Goal: Information Seeking & Learning: Learn about a topic

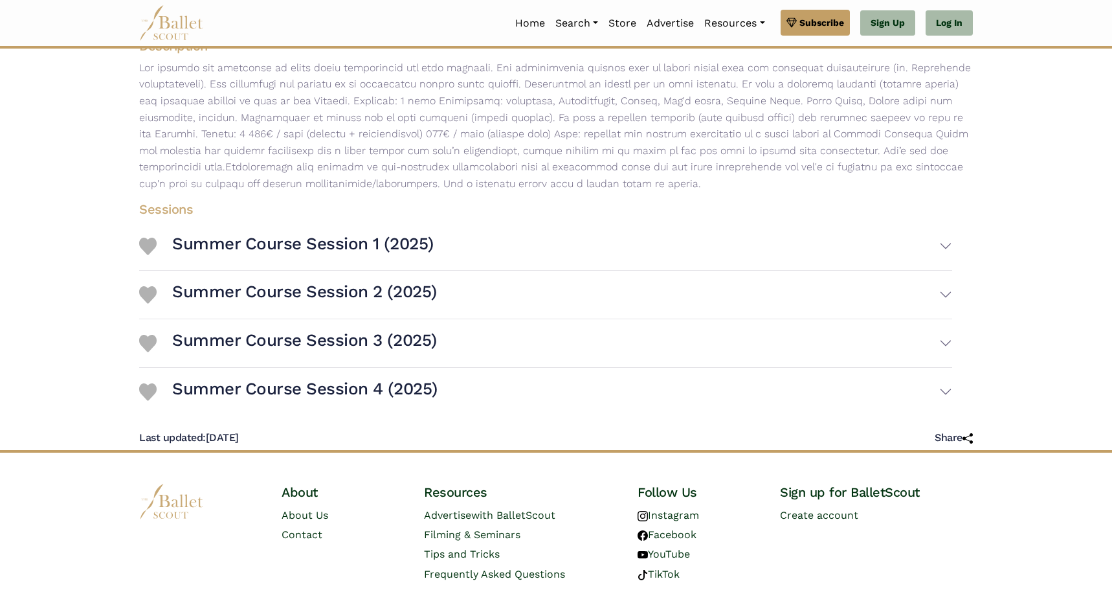
scroll to position [231, 0]
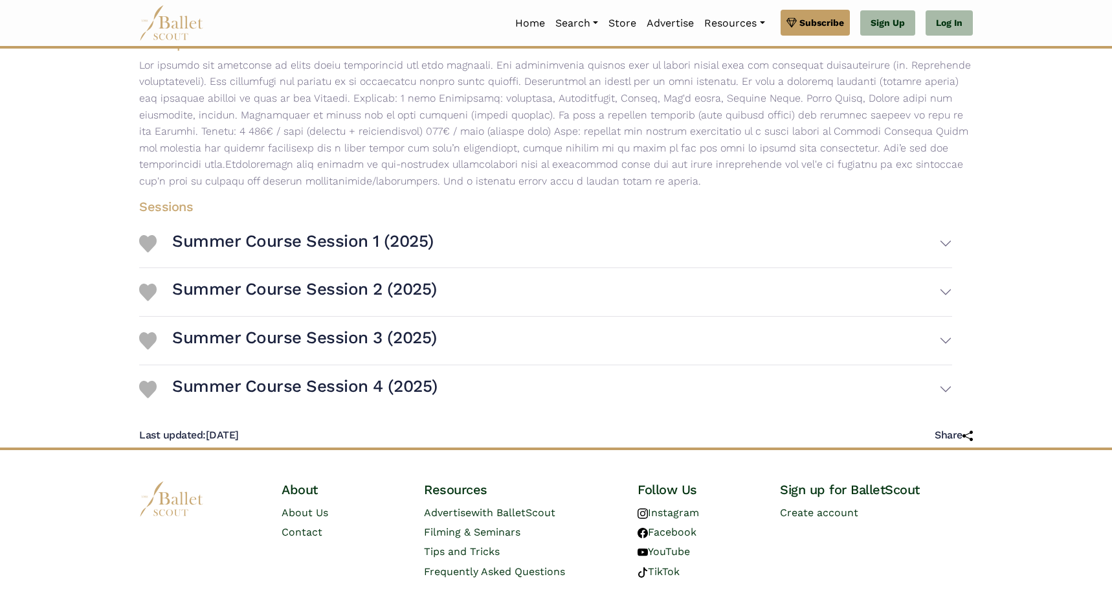
click at [252, 248] on h3 "Summer Course Session 1 (2025)" at bounding box center [302, 241] width 261 height 22
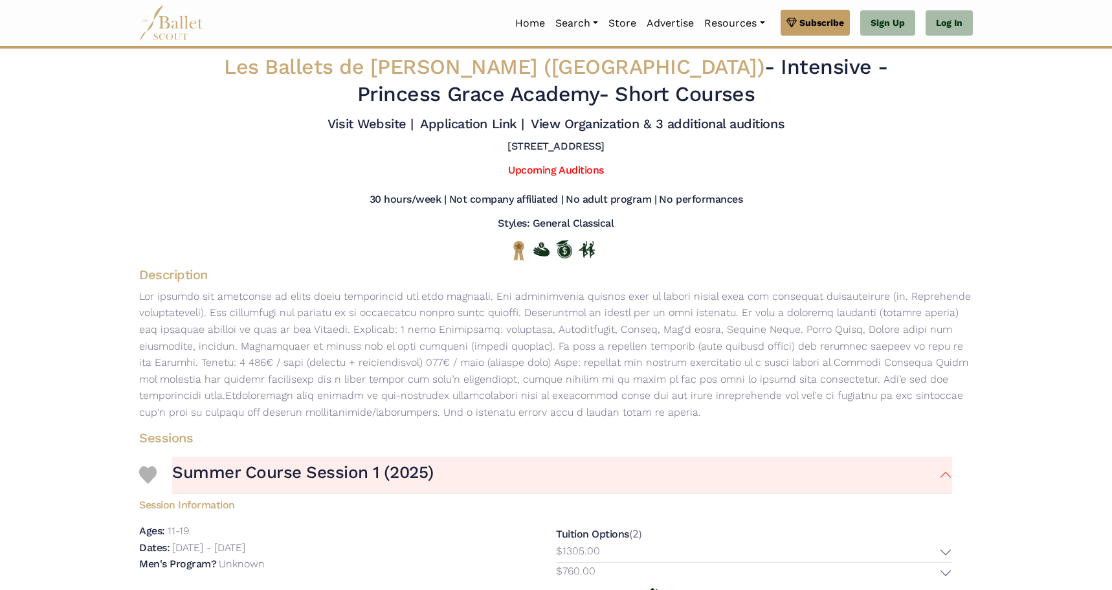
scroll to position [0, 0]
click at [554, 176] on link "Upcoming Auditions" at bounding box center [555, 170] width 95 height 12
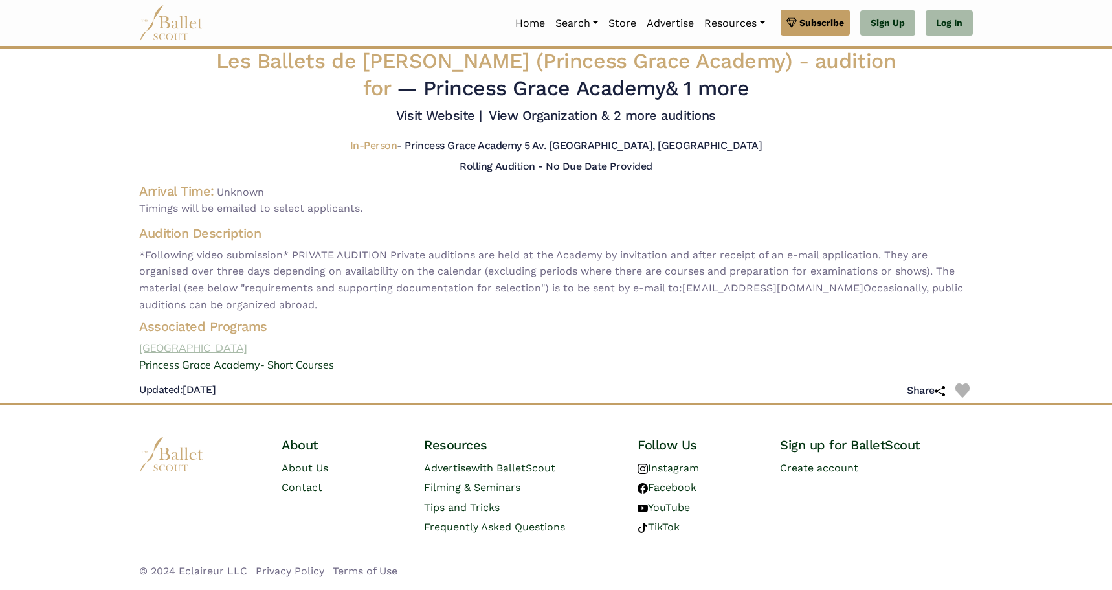
scroll to position [17, 0]
click at [241, 363] on link "Princess Grace Academy- Short Courses" at bounding box center [556, 365] width 854 height 17
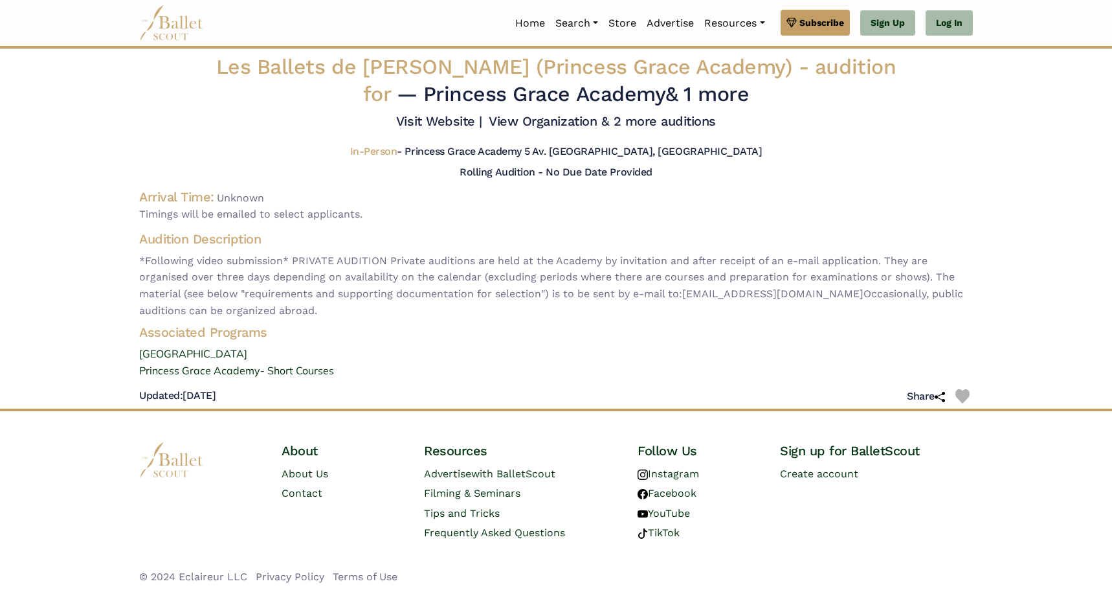
scroll to position [0, 0]
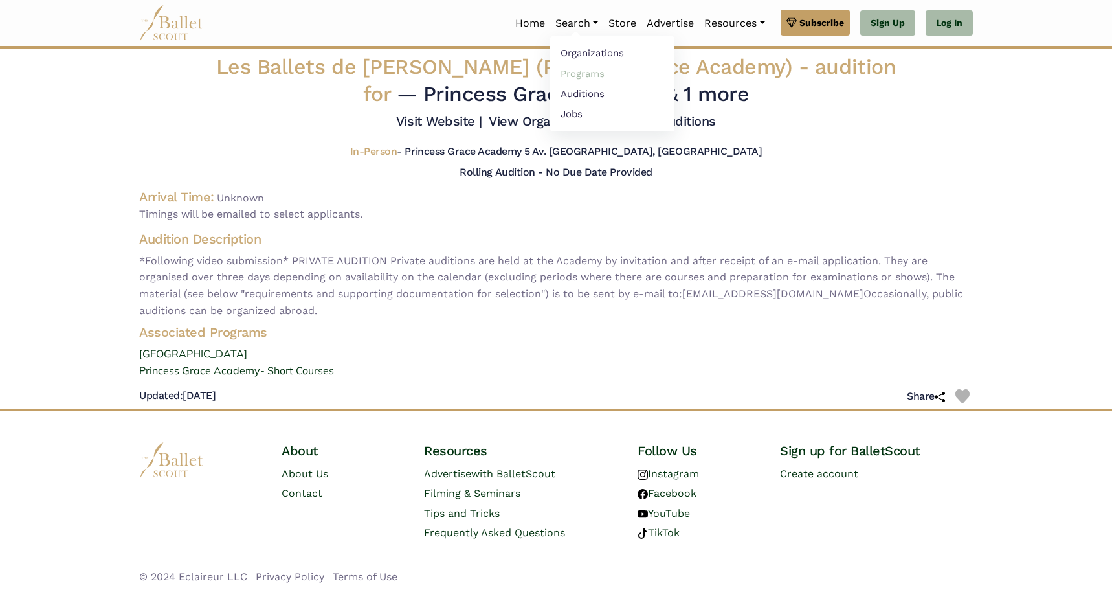
click at [580, 69] on link "Programs" at bounding box center [612, 73] width 124 height 20
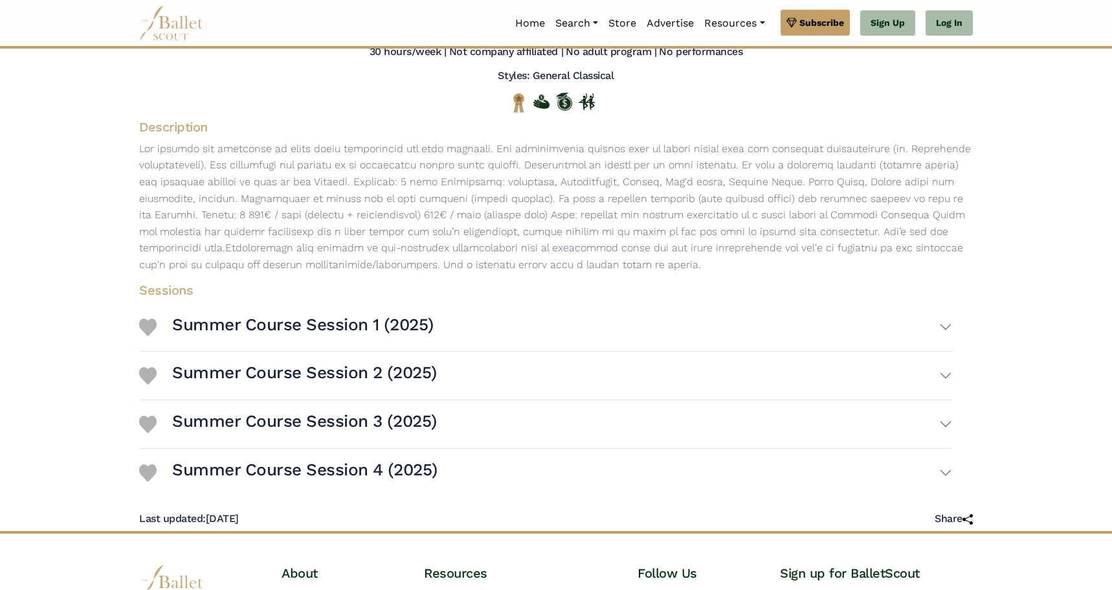
scroll to position [148, 0]
click at [263, 477] on h3 "Summer Course Session 4 (2025)" at bounding box center [304, 469] width 265 height 22
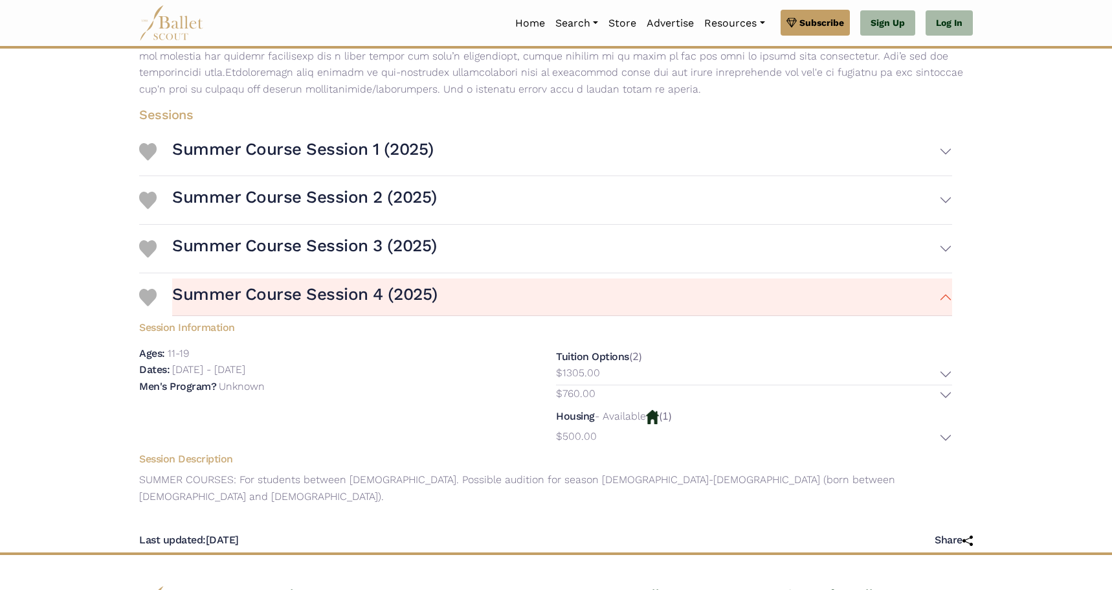
scroll to position [308, 0]
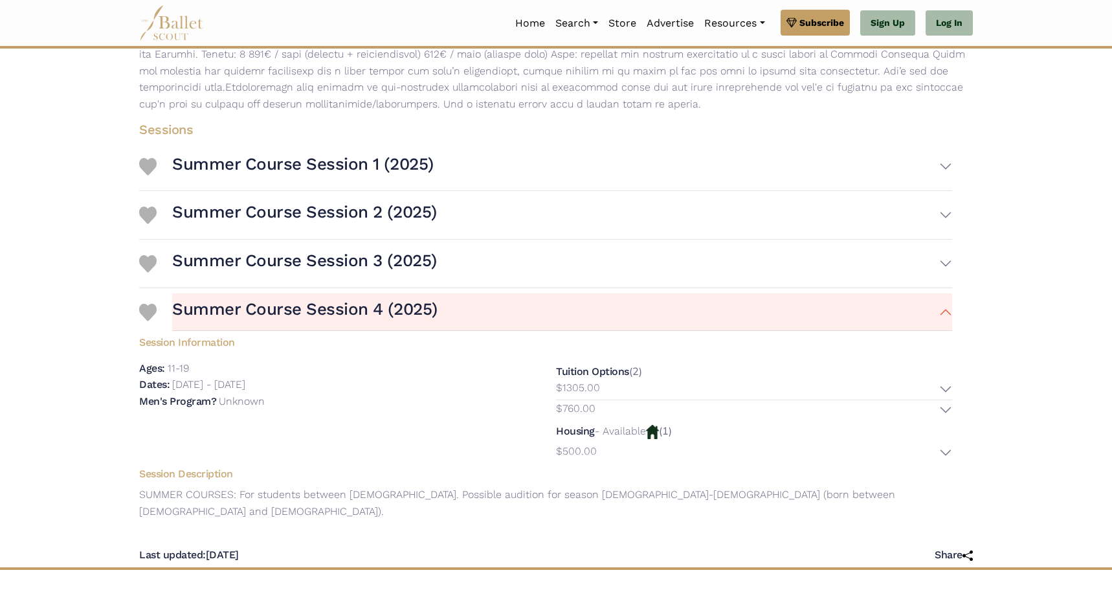
click at [401, 267] on h3 "Summer Course Session 3 (2025)" at bounding box center [304, 261] width 265 height 22
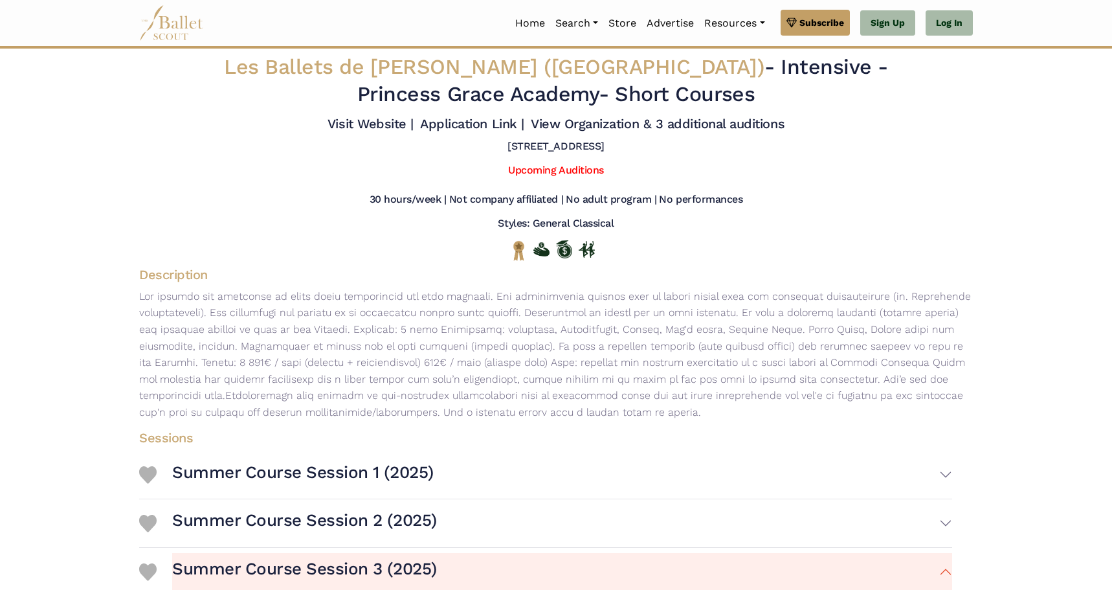
scroll to position [0, 0]
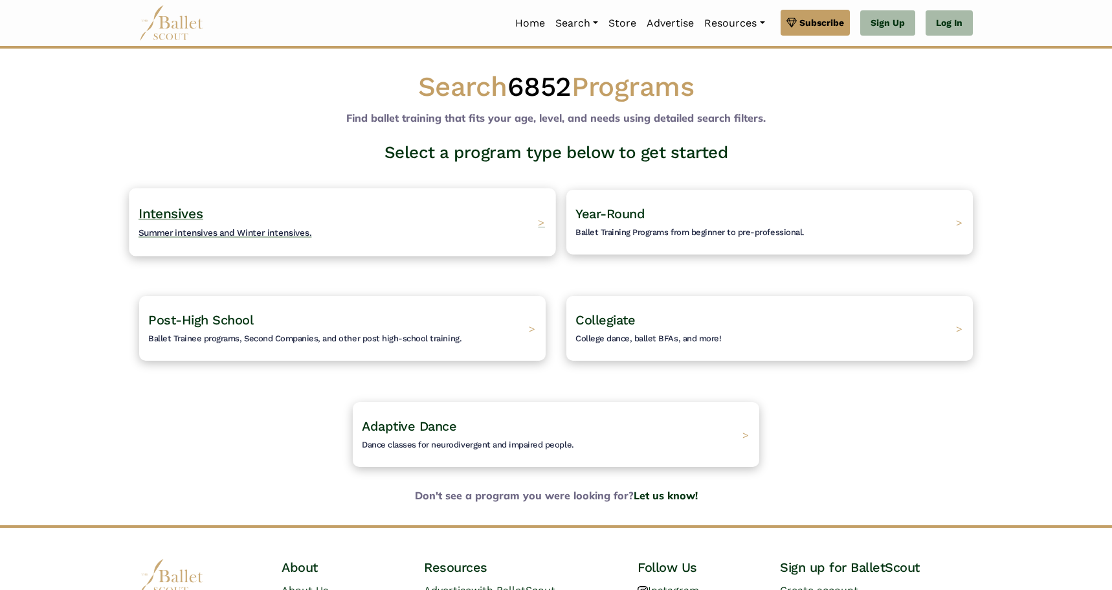
click at [203, 230] on span "Summer intensives and Winter intensives." at bounding box center [224, 232] width 173 height 10
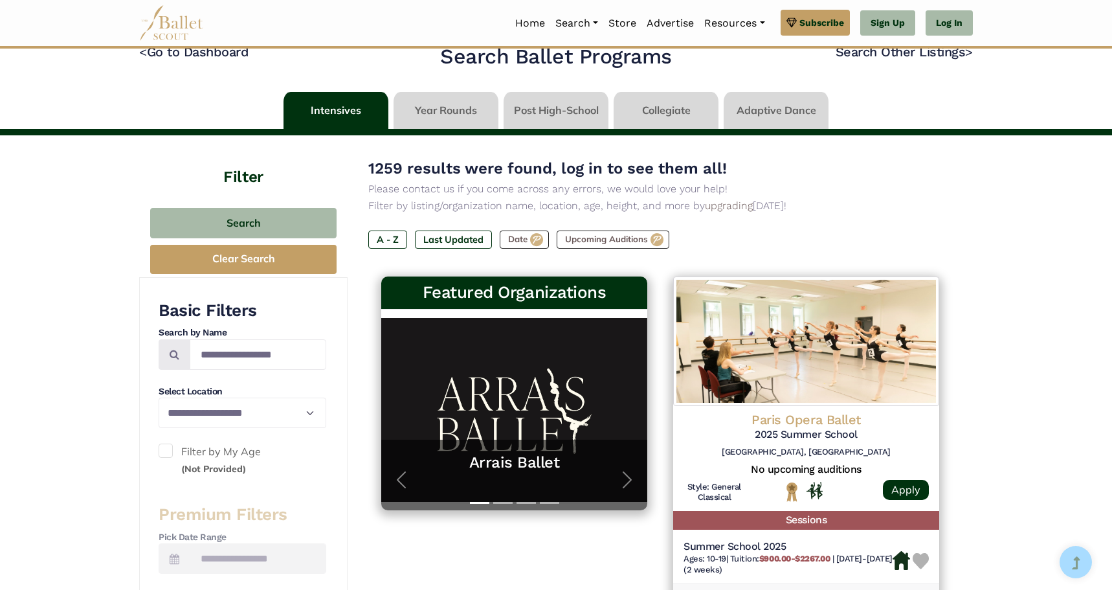
scroll to position [5, 0]
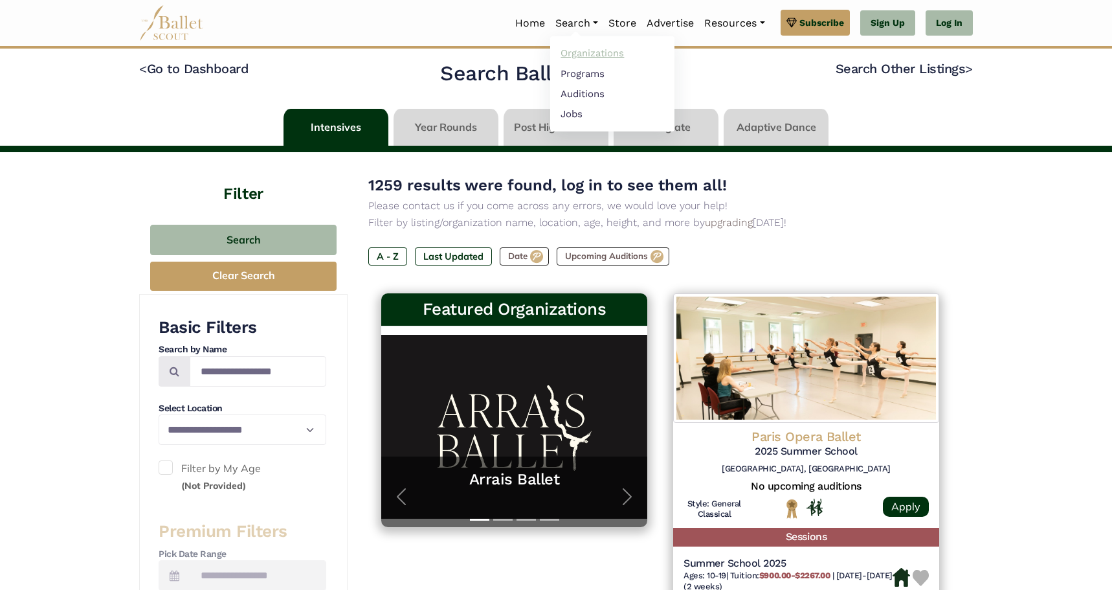
click at [583, 47] on link "Organizations" at bounding box center [612, 53] width 124 height 20
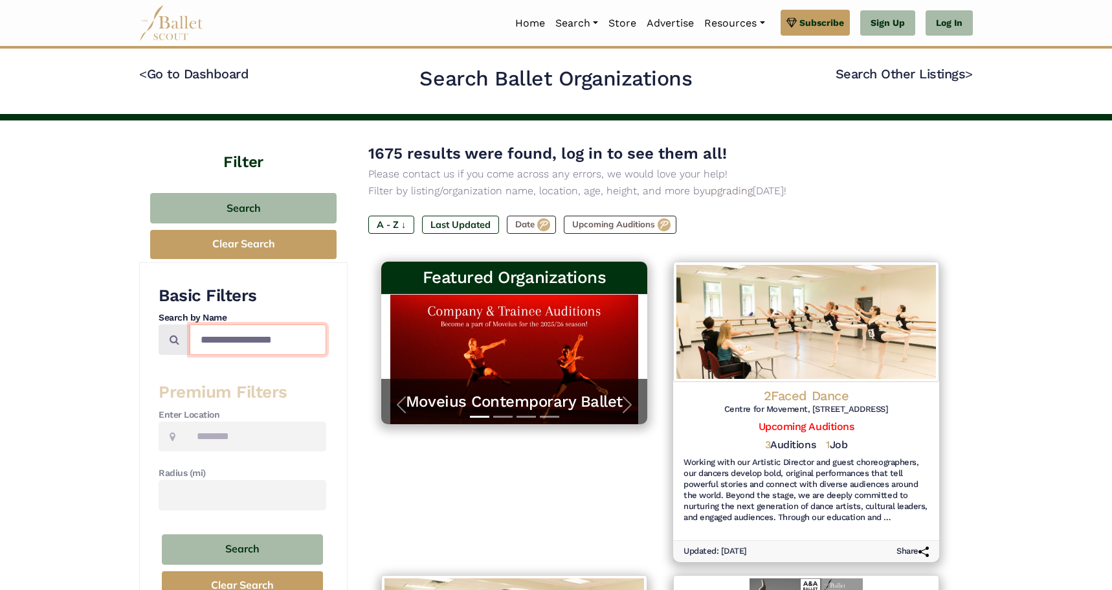
click at [213, 335] on input "Search by names..." at bounding box center [258, 339] width 137 height 30
type input "**********"
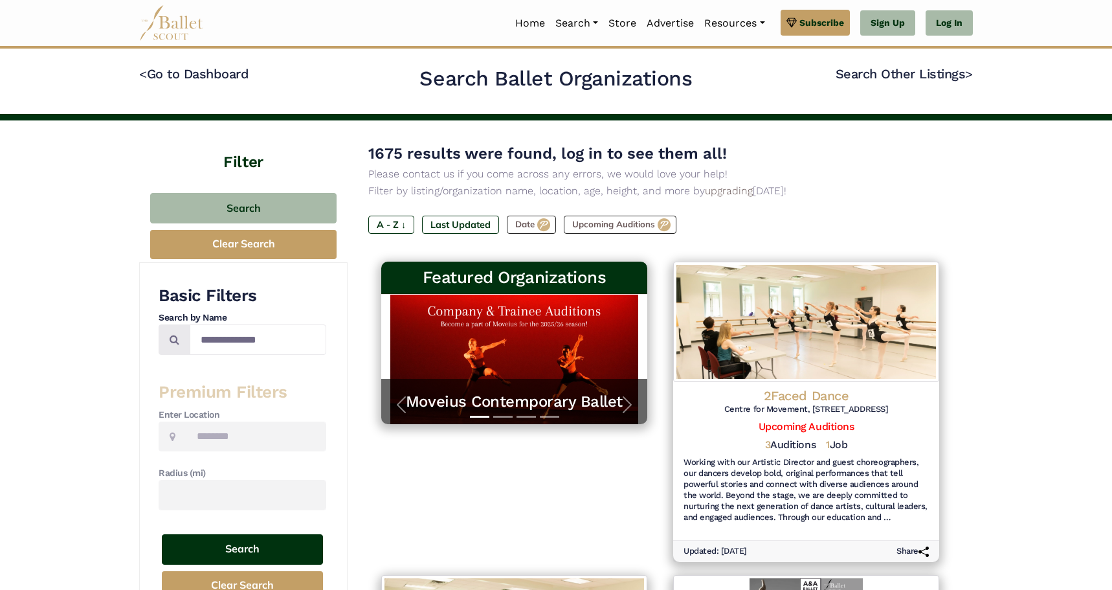
drag, startPoint x: 213, startPoint y: 335, endPoint x: 260, endPoint y: 541, distance: 211.8
click at [260, 541] on button "Search" at bounding box center [242, 549] width 161 height 30
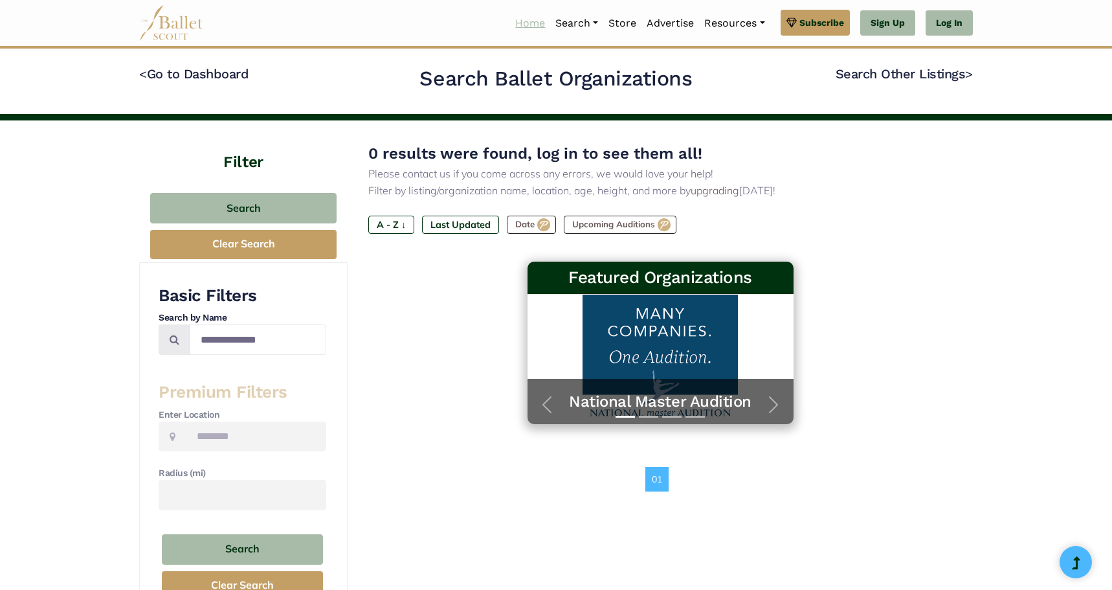
click at [519, 19] on link "Home" at bounding box center [530, 23] width 40 height 27
